Goal: Download file/media

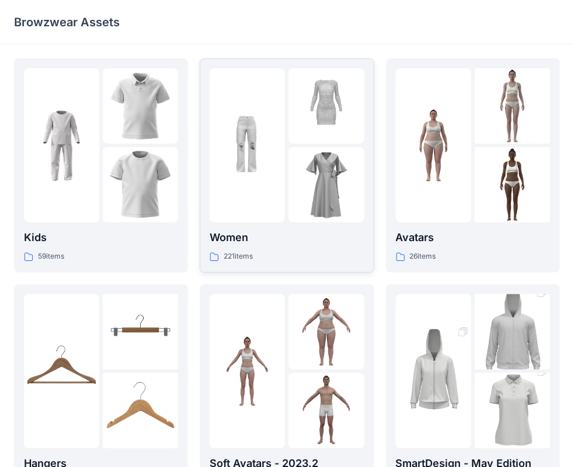
click at [292, 194] on div at bounding box center [326, 184] width 75 height 75
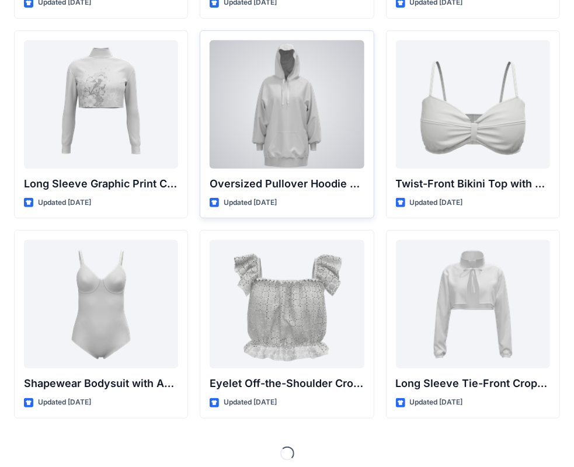
scroll to position [3628, 0]
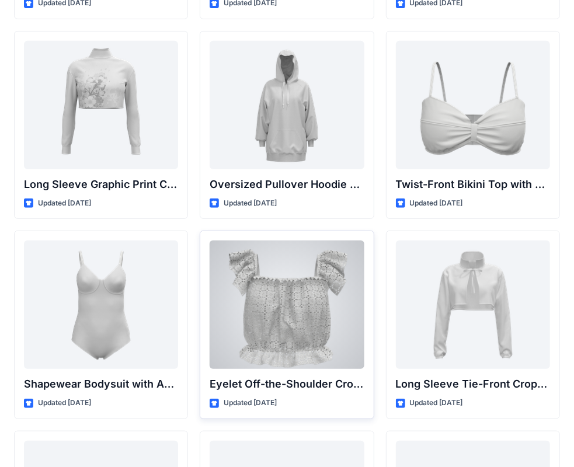
click at [284, 306] on div at bounding box center [287, 305] width 154 height 128
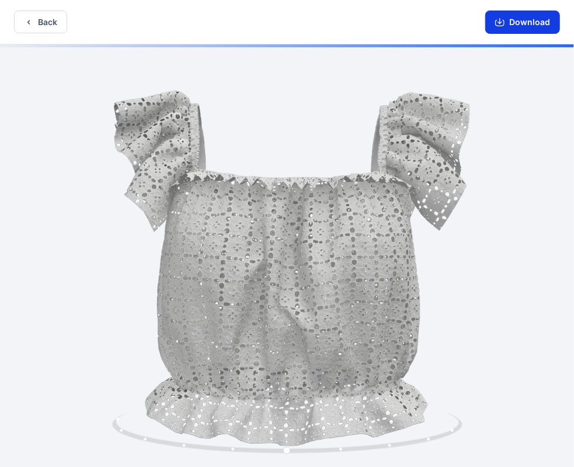
click at [521, 20] on button "Download" at bounding box center [522, 22] width 75 height 23
click at [43, 24] on button "Back" at bounding box center [40, 22] width 53 height 23
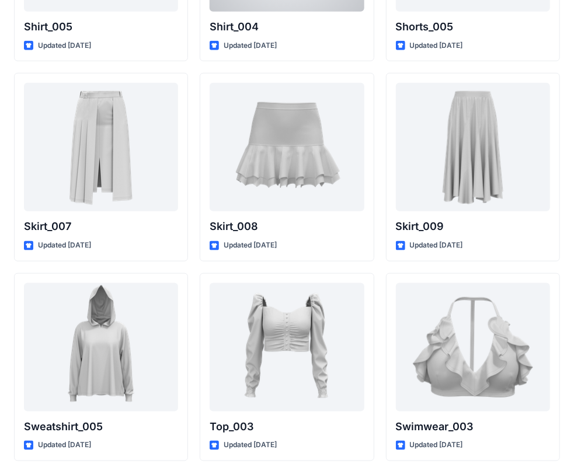
scroll to position [5588, 0]
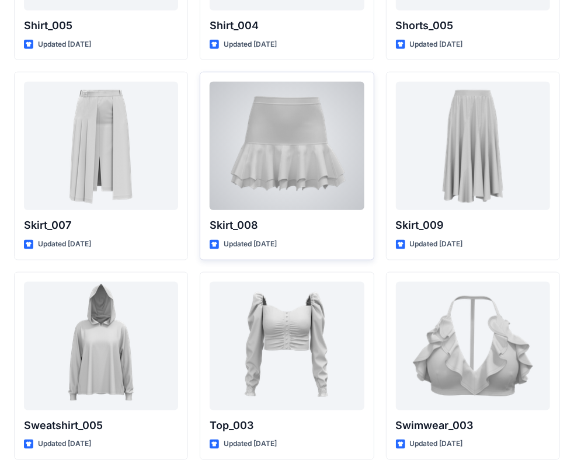
click at [274, 158] on div at bounding box center [287, 146] width 154 height 128
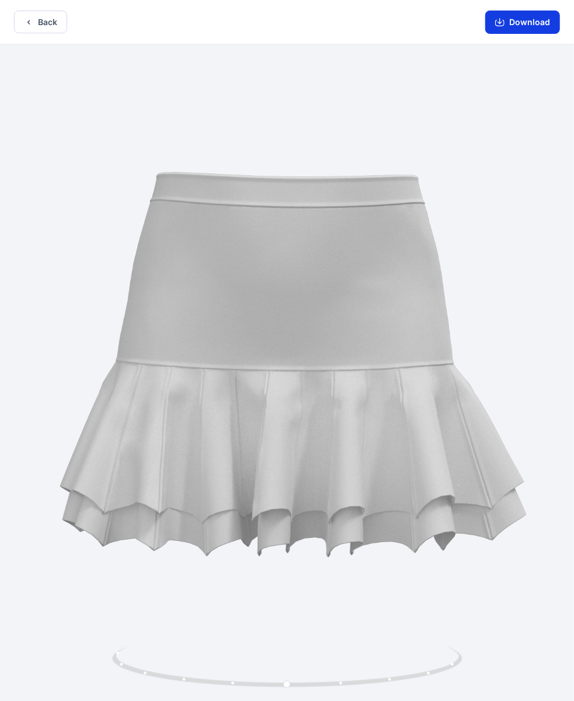
click at [508, 29] on button "Download" at bounding box center [522, 22] width 75 height 23
click at [52, 24] on button "Back" at bounding box center [40, 22] width 53 height 23
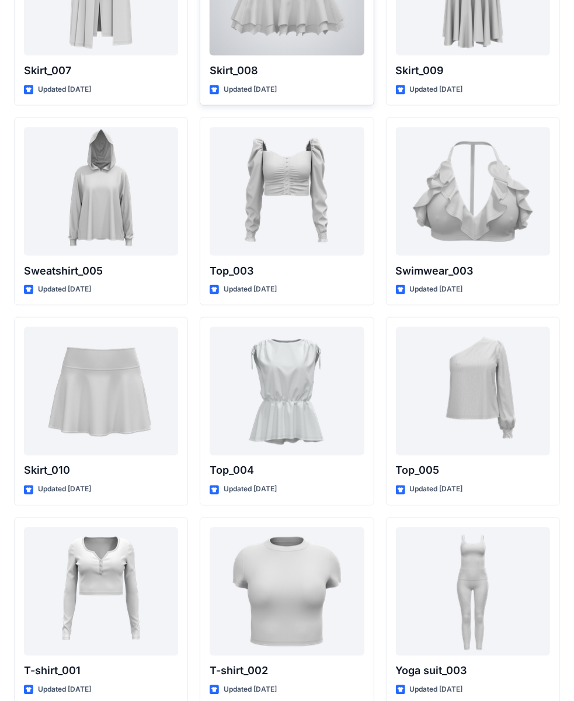
scroll to position [5791, 0]
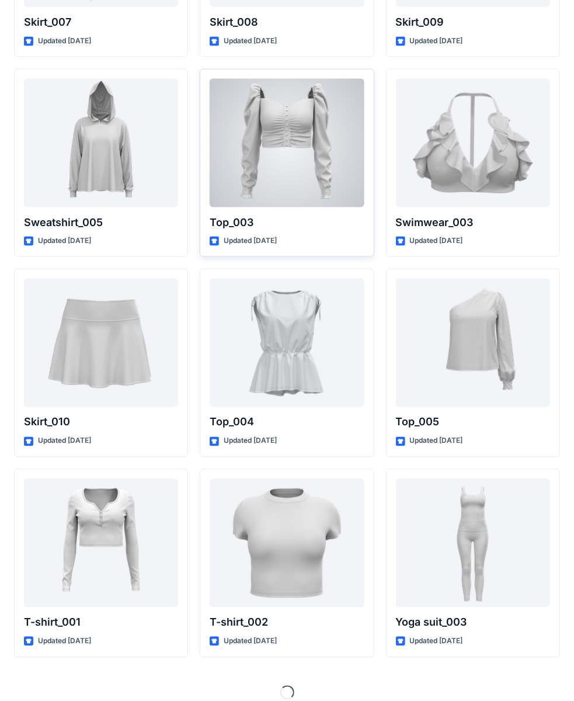
click at [293, 134] on div at bounding box center [287, 143] width 154 height 128
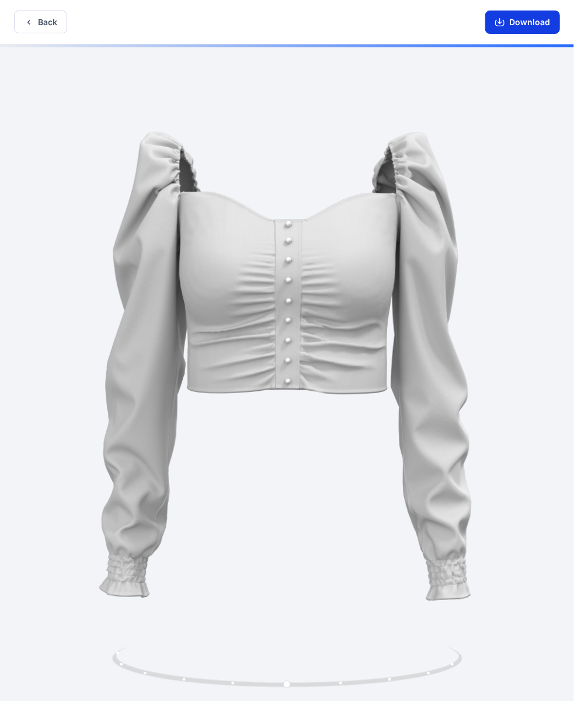
click at [514, 25] on button "Download" at bounding box center [522, 22] width 75 height 23
click at [50, 23] on button "Back" at bounding box center [40, 22] width 53 height 23
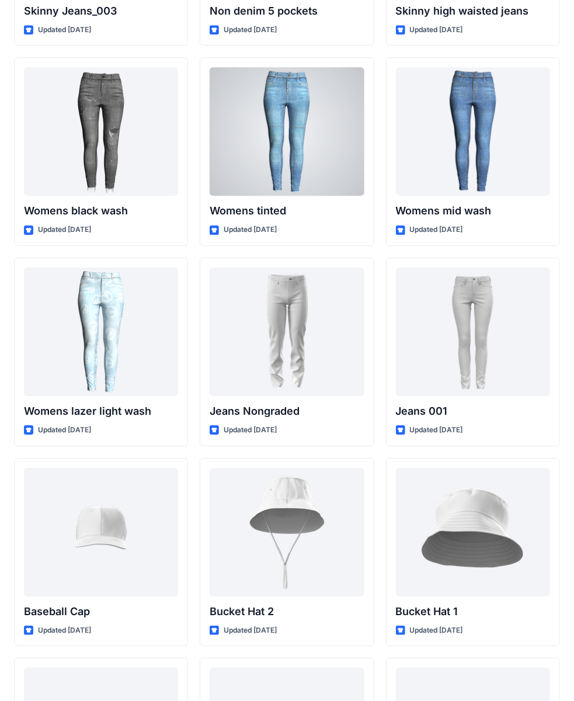
scroll to position [8207, 0]
